Goal: Task Accomplishment & Management: Manage account settings

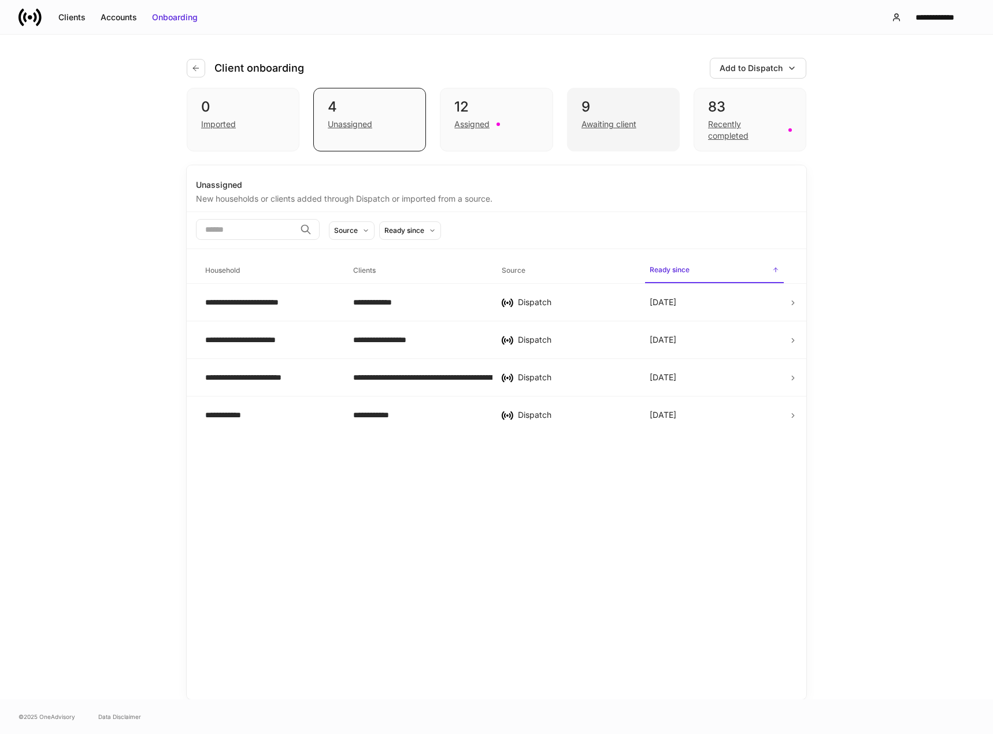
click at [608, 121] on div "Awaiting client" at bounding box center [609, 125] width 55 height 12
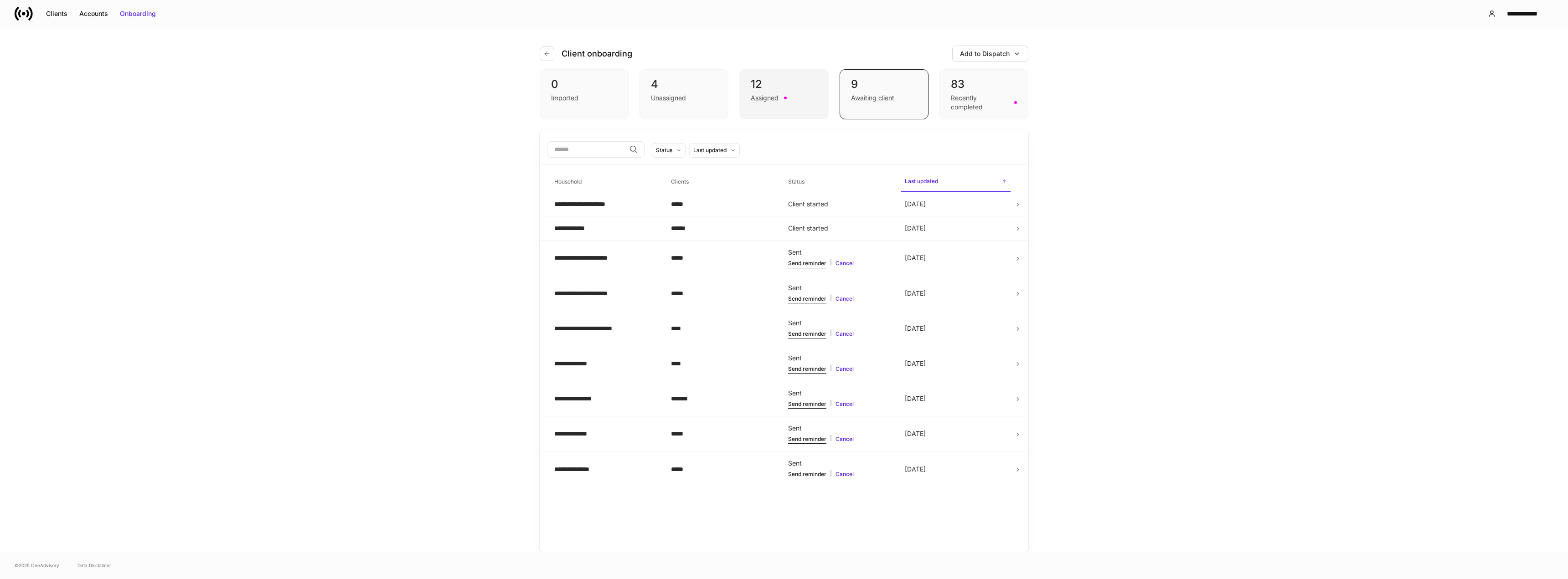
click at [775, 94] on div "Assigned" at bounding box center [764, 98] width 28 height 9
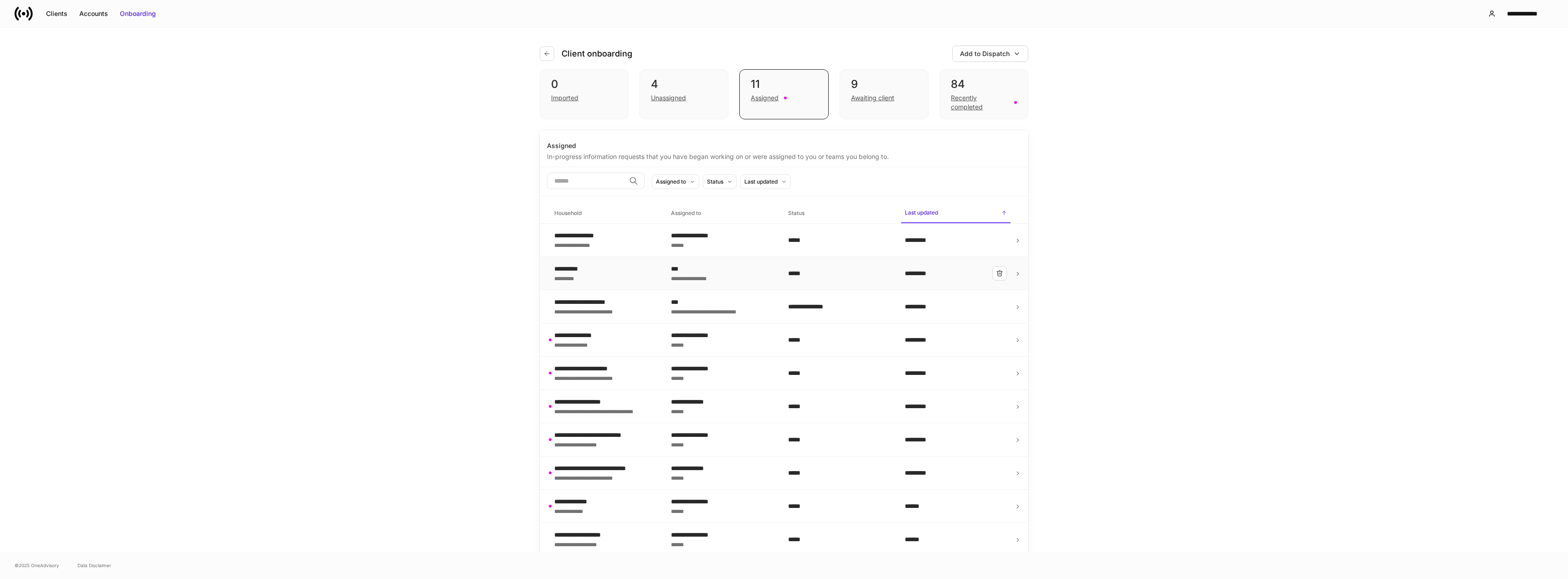
click at [620, 279] on div "**********" at bounding box center [605, 273] width 102 height 18
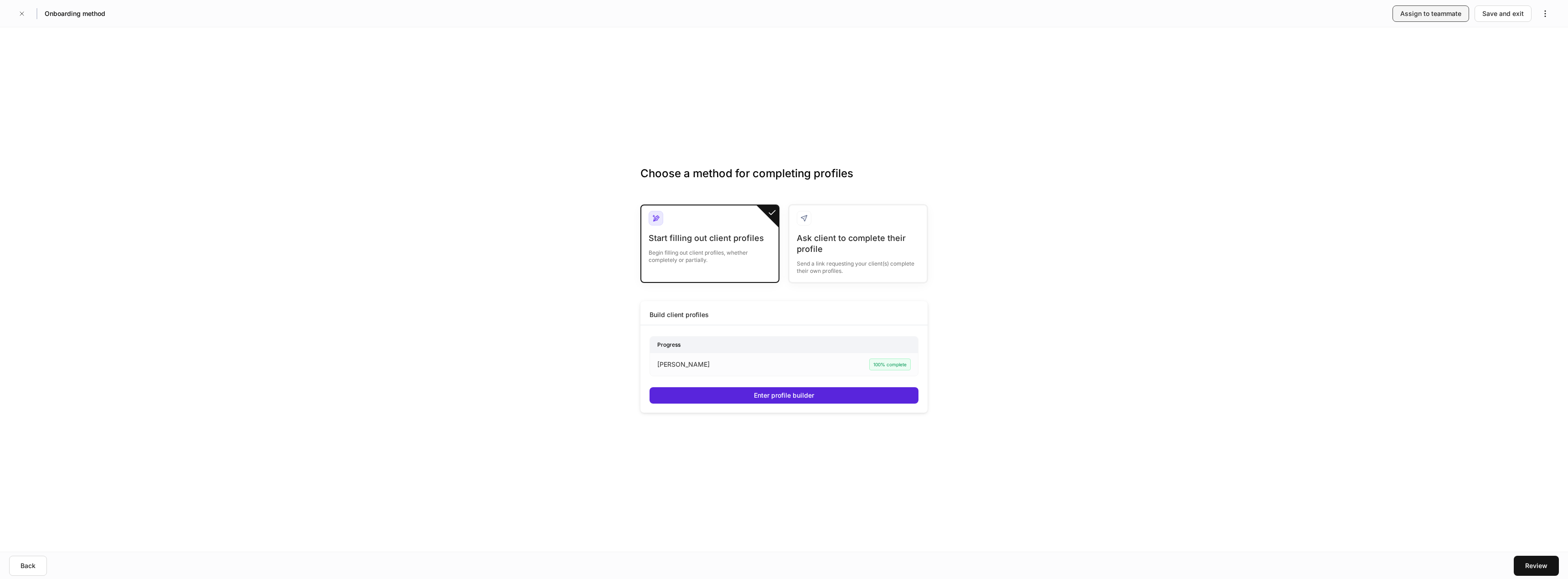
click at [783, 15] on div "Assign to teammate" at bounding box center [1430, 14] width 61 height 9
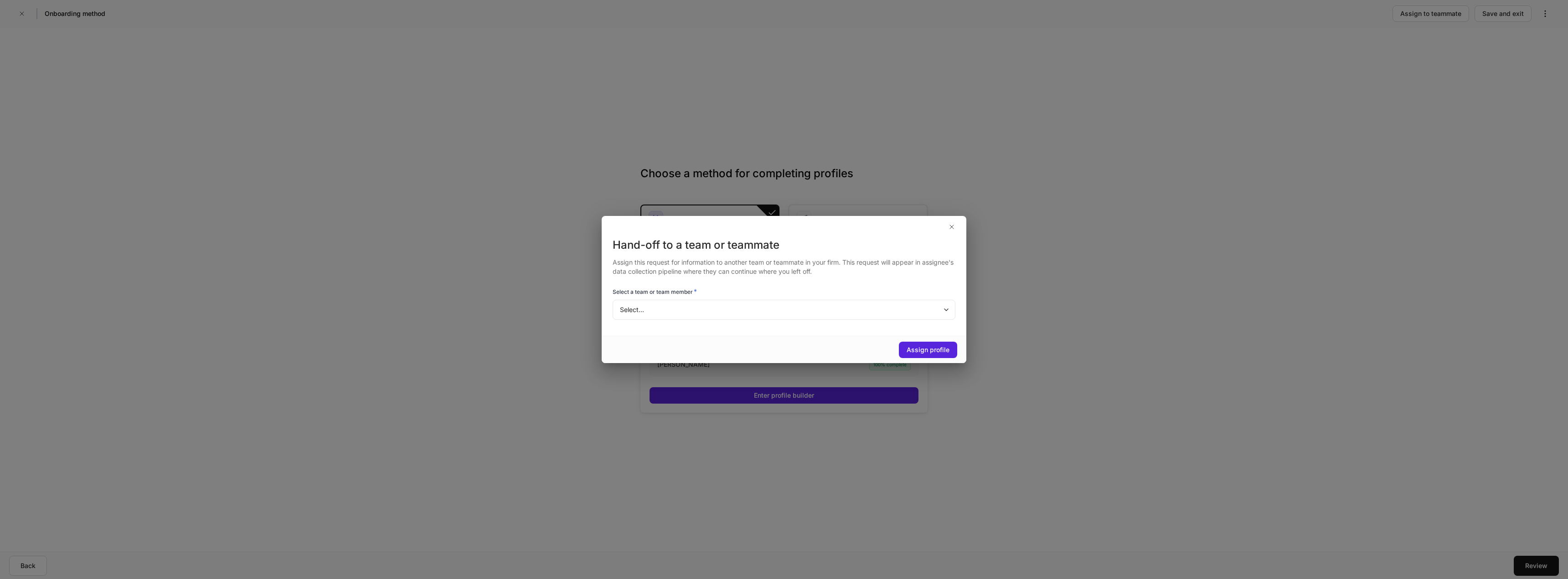
click at [783, 313] on body "Onboarding method Assign to teammate Save and exit Choose a method for completi…" at bounding box center [784, 289] width 1568 height 579
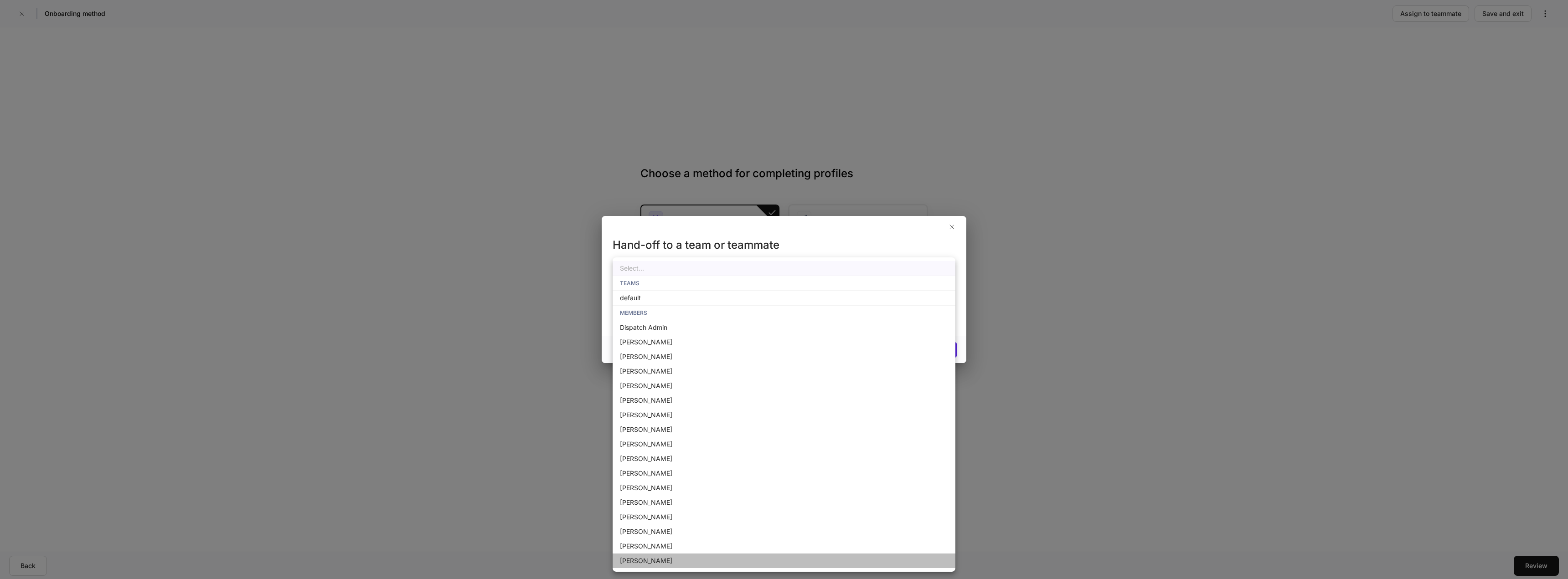
click at [664, 557] on li "[PERSON_NAME]" at bounding box center [784, 560] width 343 height 14
type input "**********"
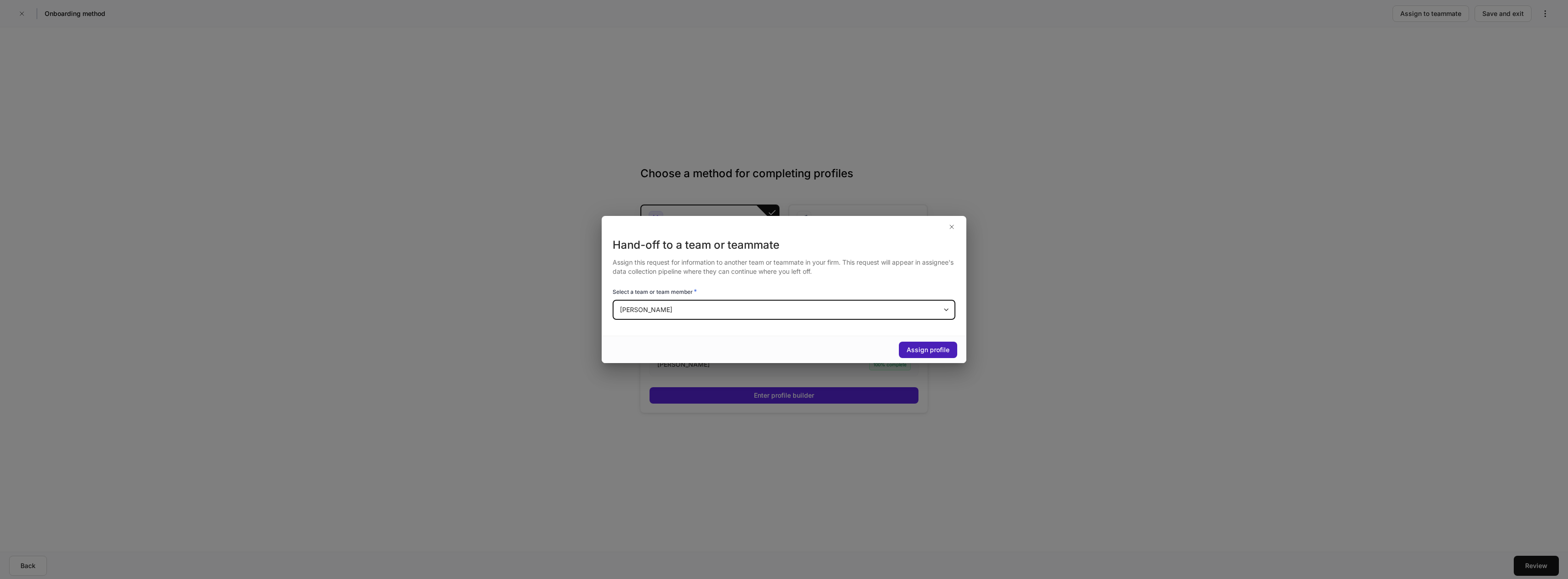
click at [783, 348] on div "Assign profile" at bounding box center [928, 350] width 43 height 9
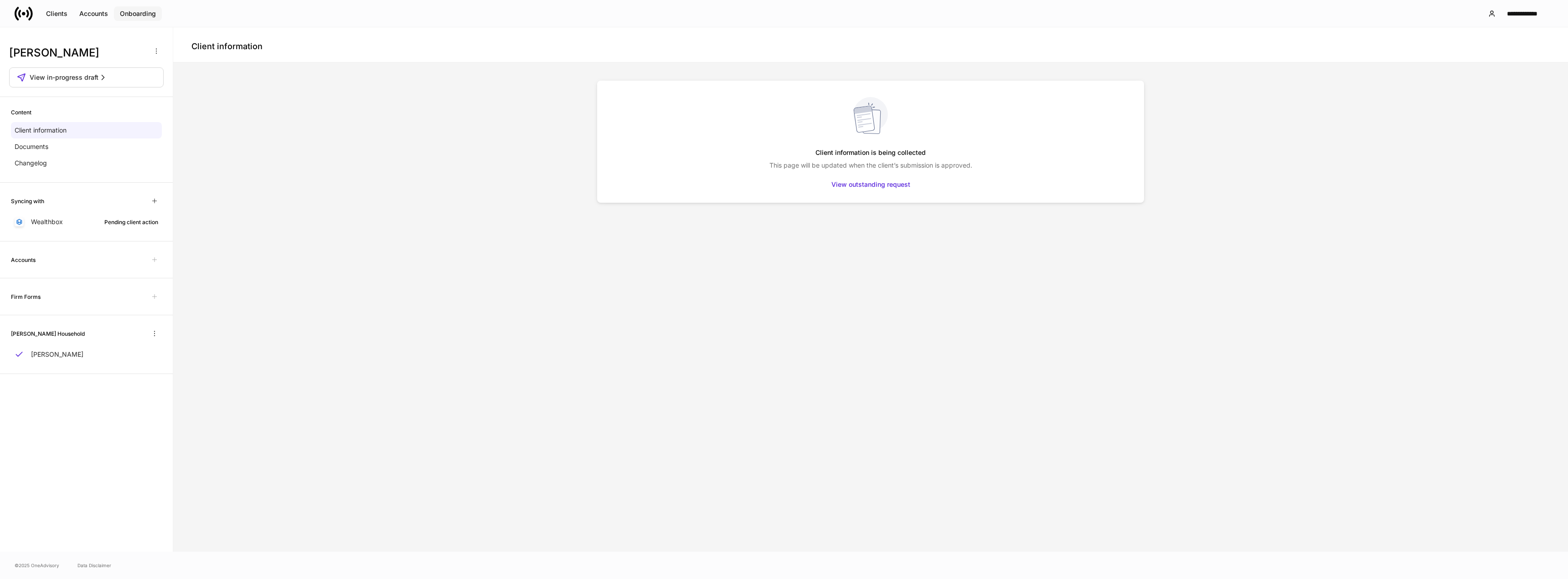
click at [133, 8] on button "Onboarding" at bounding box center [138, 13] width 48 height 14
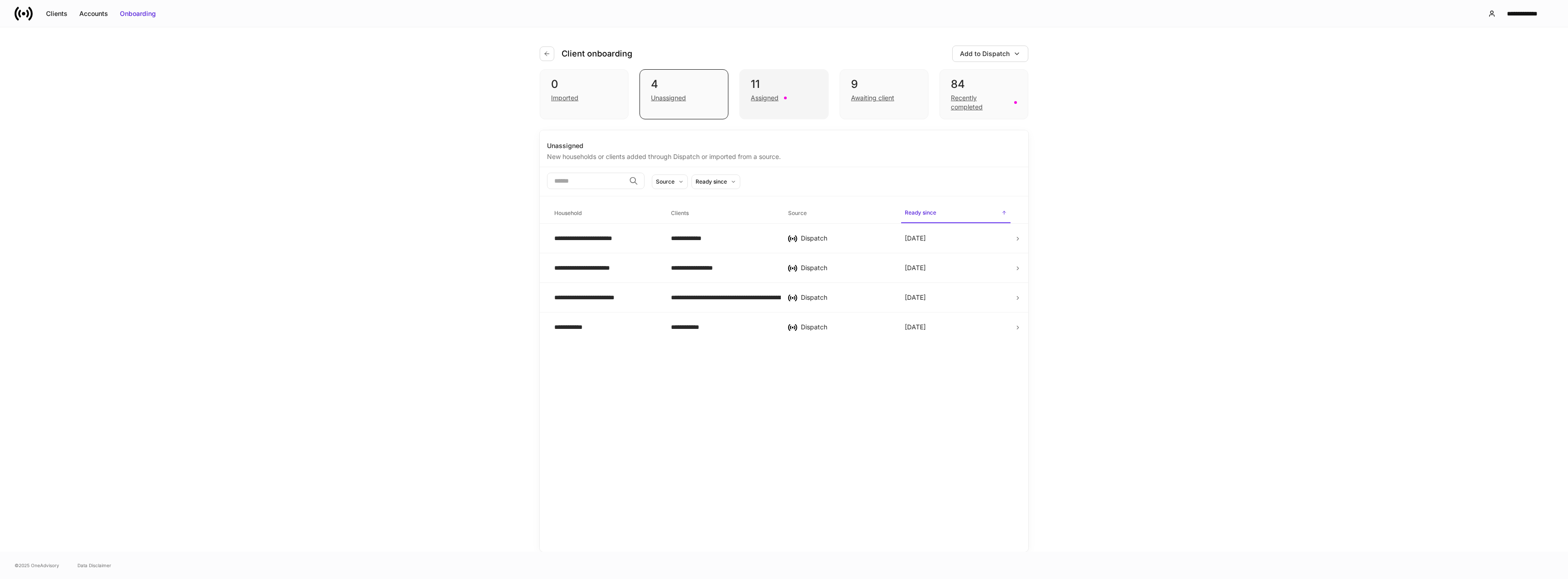
click at [780, 96] on div "Assigned" at bounding box center [784, 97] width 66 height 11
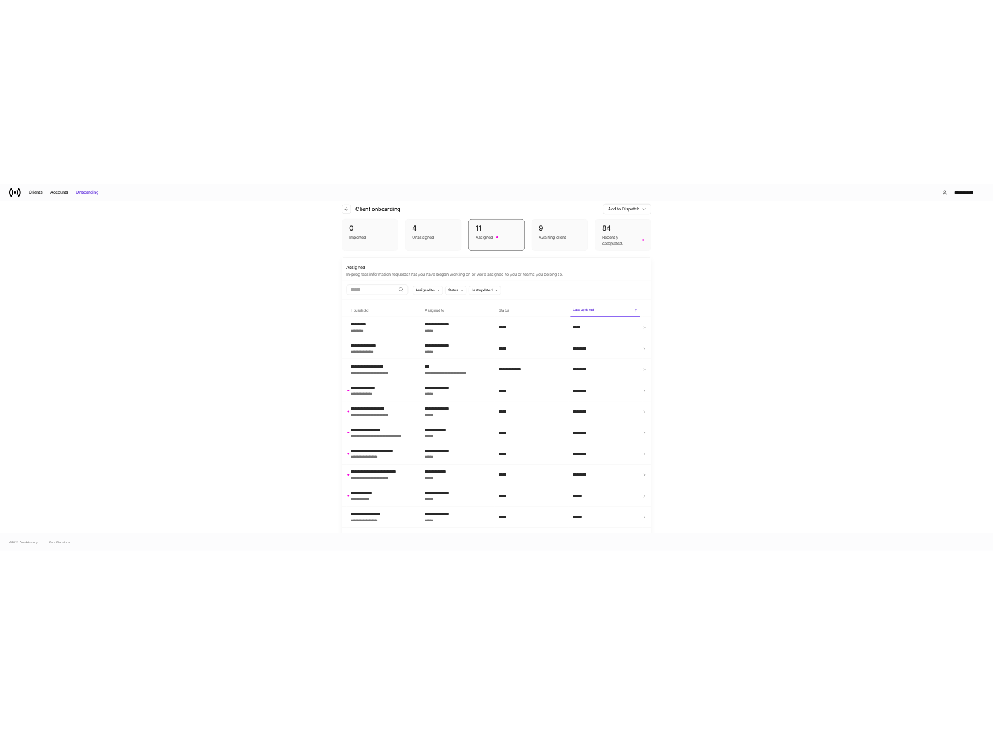
scroll to position [47, 0]
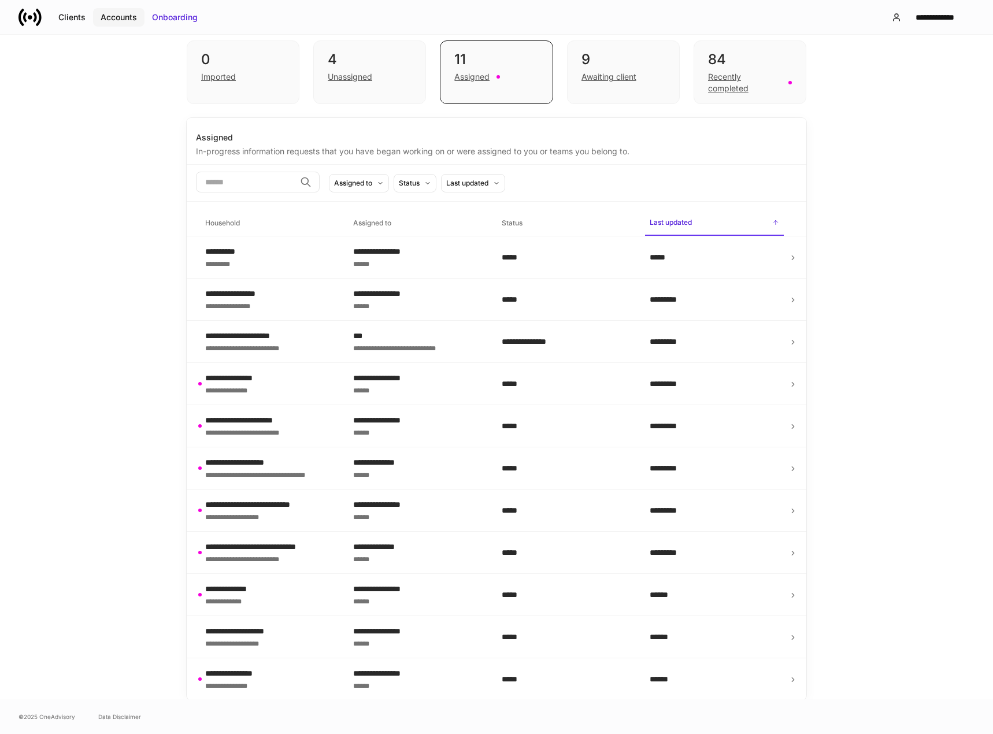
click at [109, 12] on div "Accounts" at bounding box center [119, 18] width 36 height 12
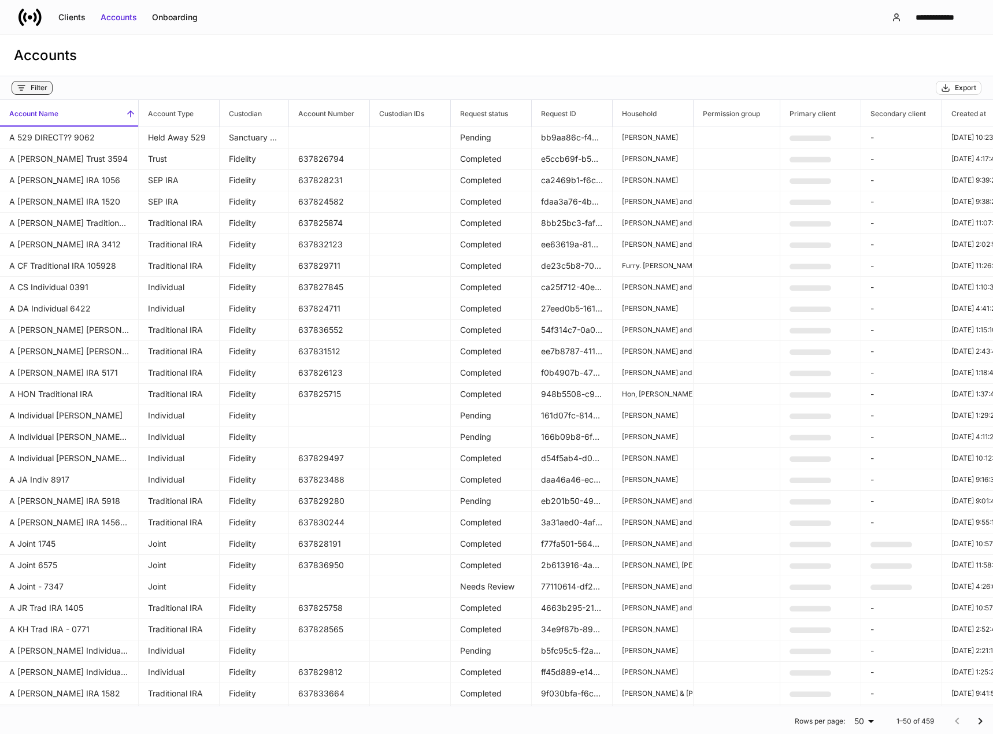
click at [40, 86] on div "Filter" at bounding box center [39, 87] width 17 height 9
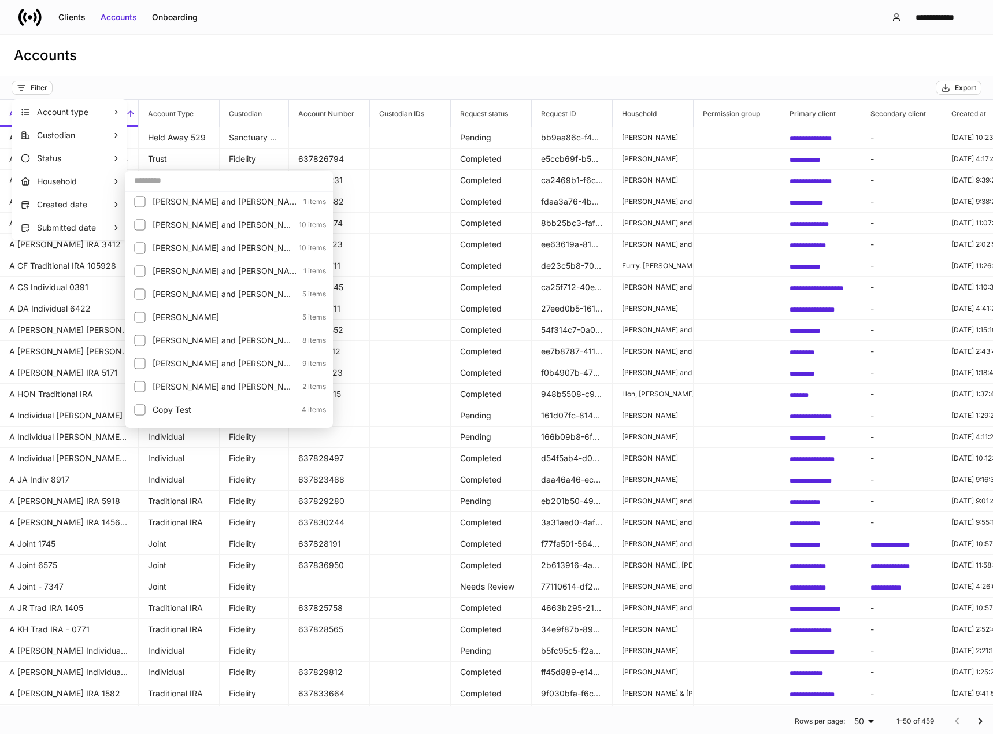
scroll to position [231, 0]
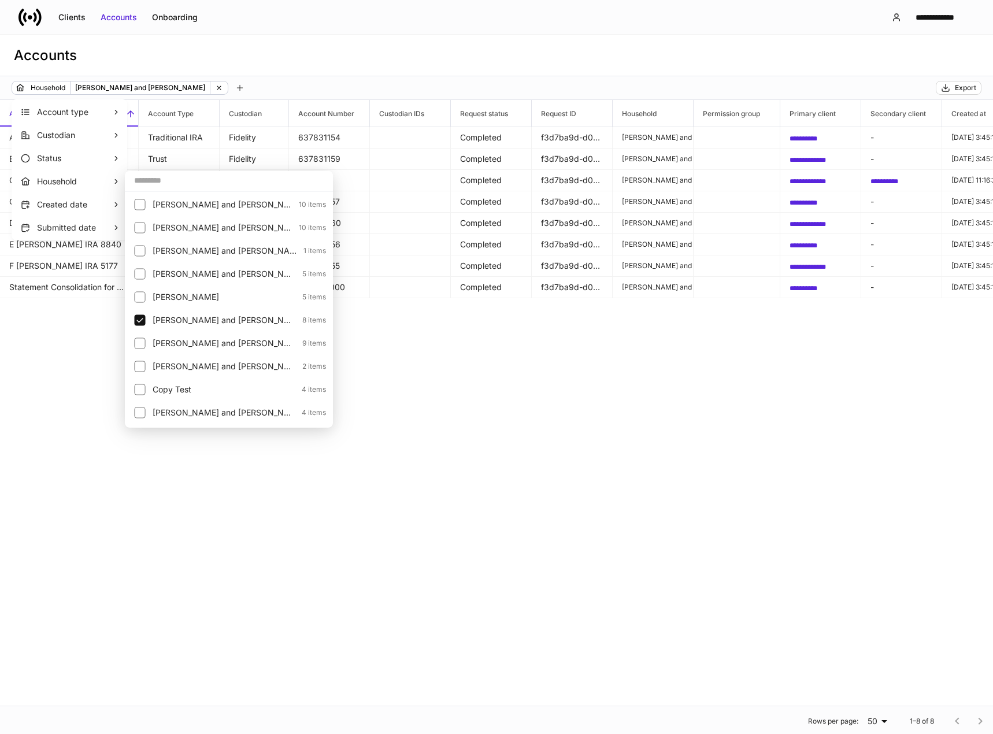
click at [486, 452] on div at bounding box center [496, 367] width 993 height 734
